Goal: Information Seeking & Learning: Learn about a topic

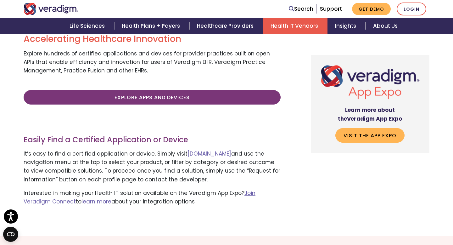
scroll to position [240, 0]
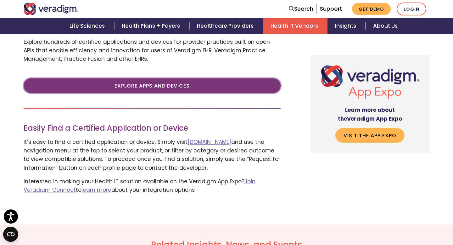
click at [157, 88] on link "Explore Apps and Devices" at bounding box center [152, 85] width 257 height 14
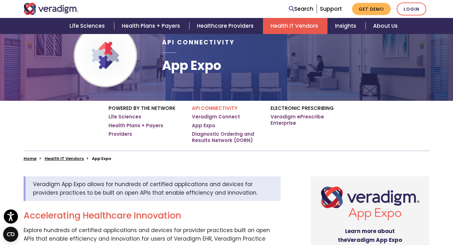
scroll to position [0, 0]
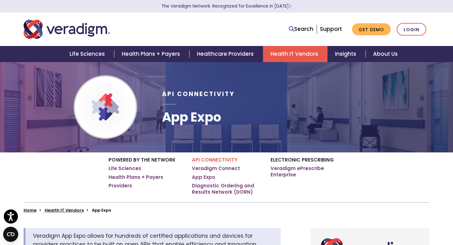
click at [89, 30] on img "Veradigm logo" at bounding box center [67, 29] width 86 height 21
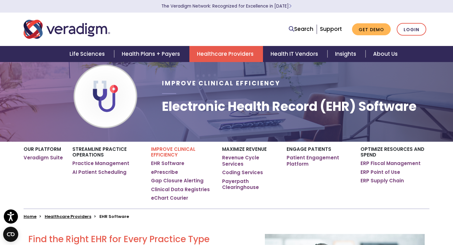
scroll to position [21, 0]
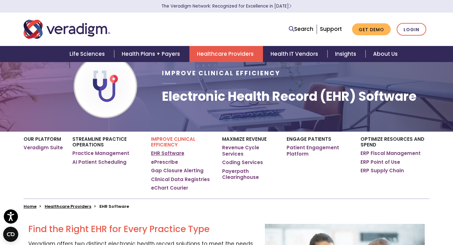
click at [179, 152] on link "EHR Software" at bounding box center [167, 153] width 33 height 6
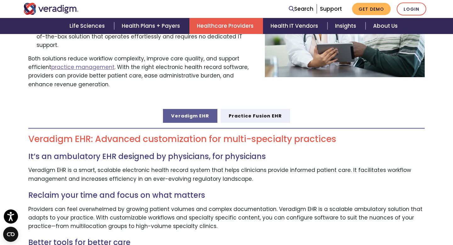
scroll to position [289, 0]
